Goal: Information Seeking & Learning: Understand process/instructions

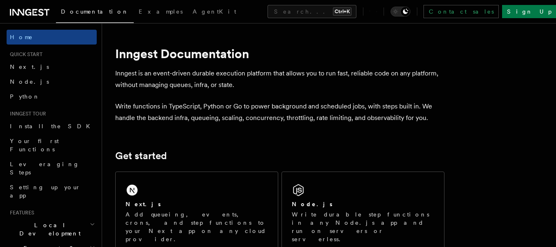
click at [209, 187] on div "Next.js Add queueing, events, crons, and step functions to your Next app on any…" at bounding box center [197, 212] width 162 height 81
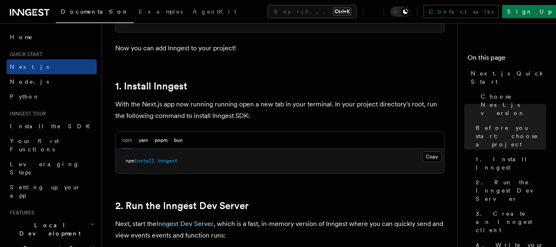
scroll to position [412, 0]
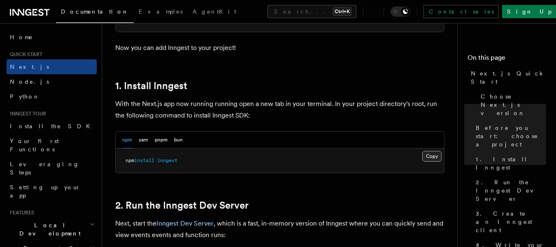
click at [437, 158] on button "Copy Copied" at bounding box center [432, 156] width 19 height 11
click at [350, 80] on h2 "1. Install Inngest" at bounding box center [279, 86] width 329 height 12
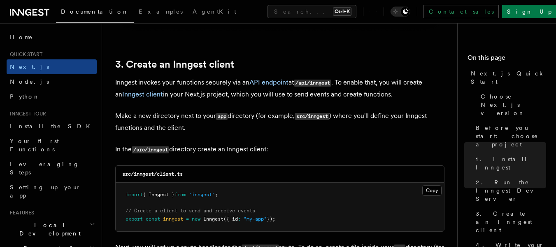
scroll to position [1030, 0]
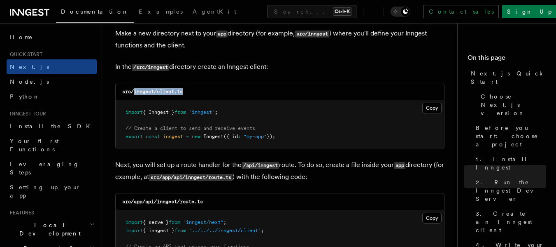
drag, startPoint x: 185, startPoint y: 90, endPoint x: 134, endPoint y: 88, distance: 50.7
click at [134, 88] on div "src/inngest/client.ts" at bounding box center [280, 91] width 329 height 17
copy code "inngest/client.ts"
click at [172, 93] on code "src/inngest/client.ts" at bounding box center [152, 92] width 61 height 6
drag, startPoint x: 154, startPoint y: 90, endPoint x: 135, endPoint y: 91, distance: 19.4
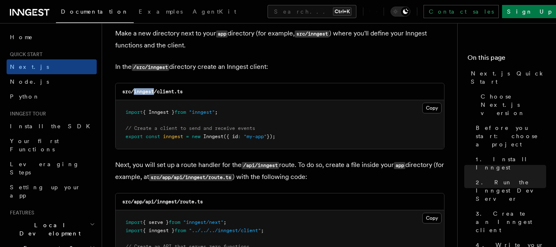
click at [135, 91] on code "src/inngest/client.ts" at bounding box center [152, 92] width 61 height 6
copy code "inngest"
drag, startPoint x: 191, startPoint y: 93, endPoint x: 158, endPoint y: 93, distance: 33.8
click at [158, 93] on div "src/inngest/client.ts" at bounding box center [280, 91] width 329 height 17
copy code "client.ts"
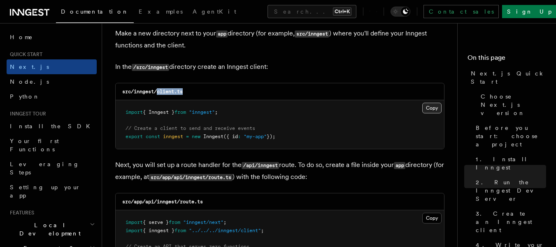
click at [423, 107] on button "Copy Copied" at bounding box center [432, 108] width 19 height 11
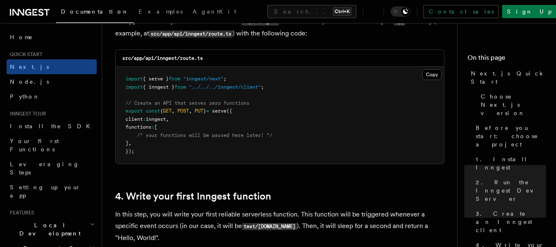
scroll to position [1153, 0]
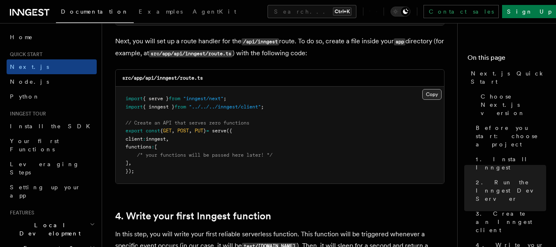
click at [427, 91] on button "Copy Copied" at bounding box center [432, 94] width 19 height 11
click at [208, 76] on div "src/app/api/inngest/route.ts" at bounding box center [280, 78] width 329 height 17
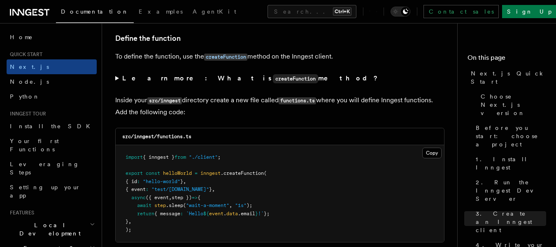
scroll to position [1441, 0]
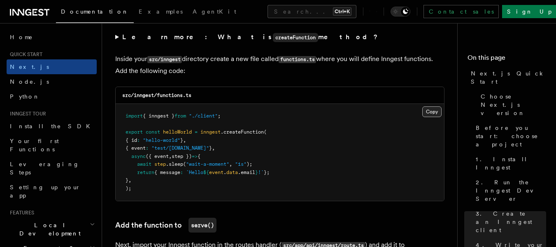
click at [435, 113] on button "Copy Copied" at bounding box center [432, 111] width 19 height 11
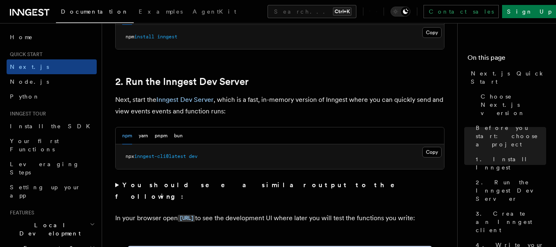
scroll to position [494, 0]
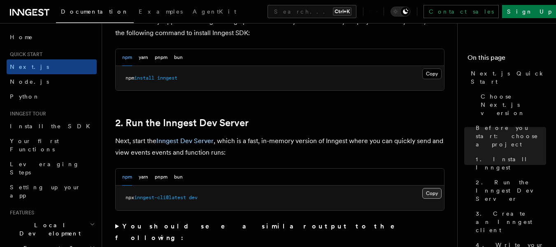
click at [431, 196] on button "Copy Copied" at bounding box center [432, 193] width 19 height 11
